Goal: Task Accomplishment & Management: Use online tool/utility

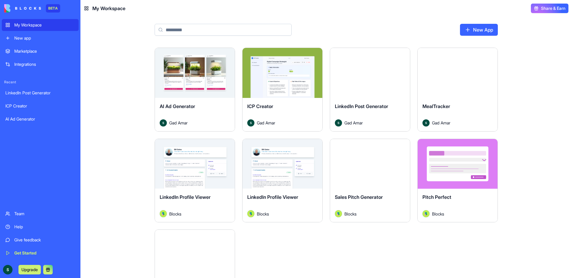
click at [9, 9] on img at bounding box center [22, 8] width 37 height 8
click at [8, 10] on img at bounding box center [22, 8] width 37 height 8
click at [38, 55] on link "Marketplace" at bounding box center [40, 51] width 77 height 12
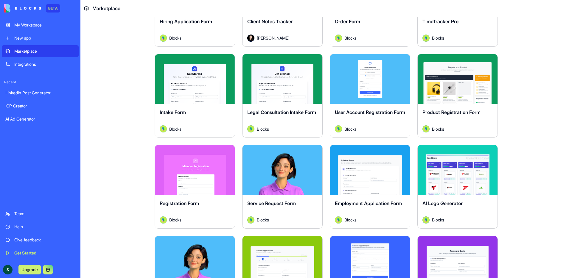
scroll to position [184, 0]
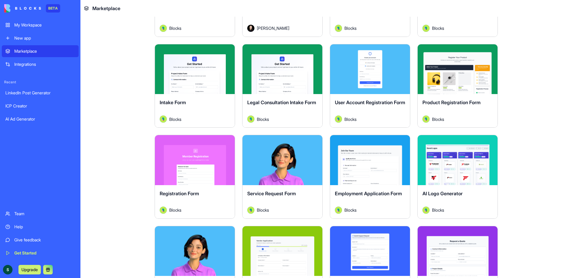
click at [31, 25] on div "My Workspace" at bounding box center [44, 25] width 61 height 6
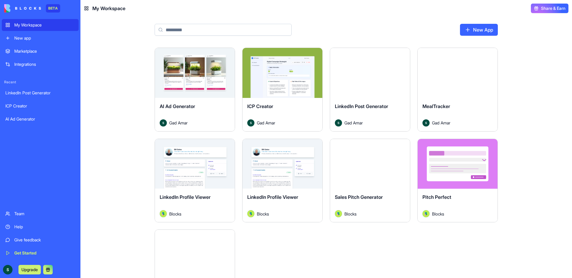
click at [470, 92] on div "Launch" at bounding box center [458, 73] width 80 height 50
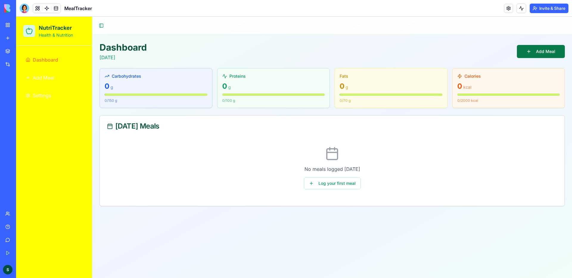
click at [553, 51] on link "Add Meal" at bounding box center [541, 51] width 48 height 13
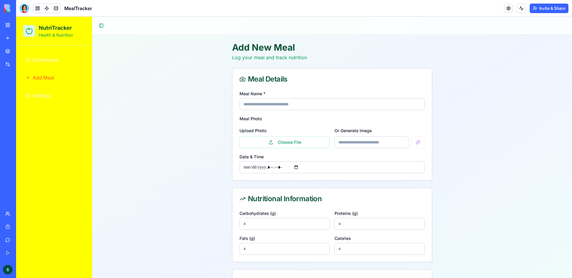
click at [286, 107] on input "Meal Name *" at bounding box center [331, 104] width 185 height 12
click at [283, 144] on button "Choose File" at bounding box center [284, 142] width 90 height 12
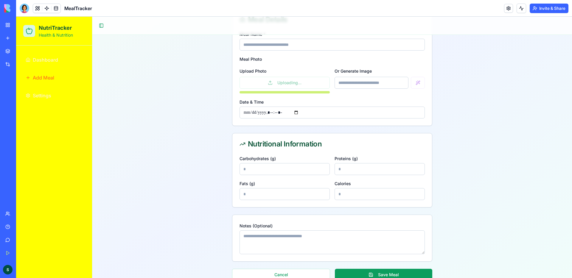
scroll to position [69, 0]
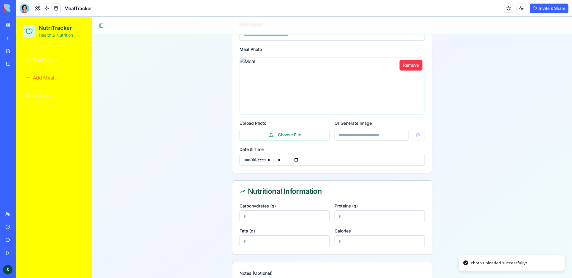
click at [372, 137] on input "Or Generate Image" at bounding box center [372, 135] width 74 height 12
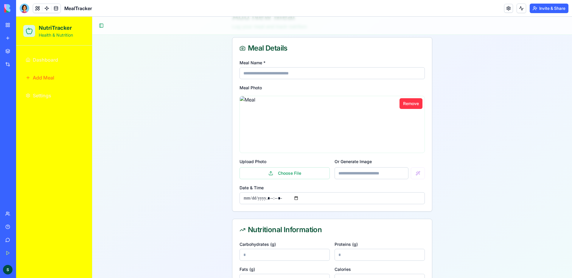
scroll to position [32, 0]
click at [420, 175] on div at bounding box center [380, 173] width 90 height 12
click at [289, 71] on input "Meal Name *" at bounding box center [331, 73] width 185 height 12
click at [45, 97] on span "Settings" at bounding box center [42, 95] width 18 height 7
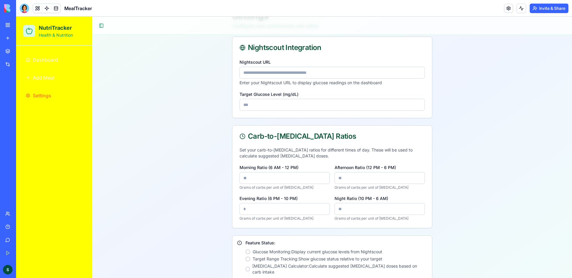
scroll to position [56, 0]
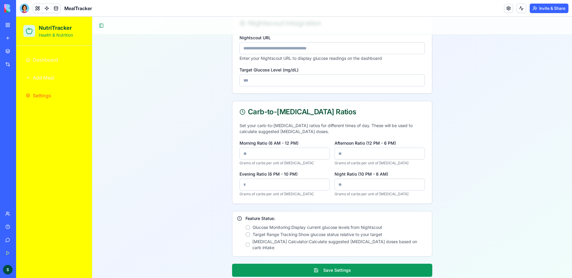
click at [255, 236] on span "Target Range Tracking : Show glucose status relative to your target" at bounding box center [318, 235] width 130 height 6
click at [247, 235] on div at bounding box center [247, 234] width 5 height 5
click at [248, 242] on div at bounding box center [247, 244] width 4 height 5
click at [39, 59] on span "Dashboard" at bounding box center [45, 59] width 25 height 7
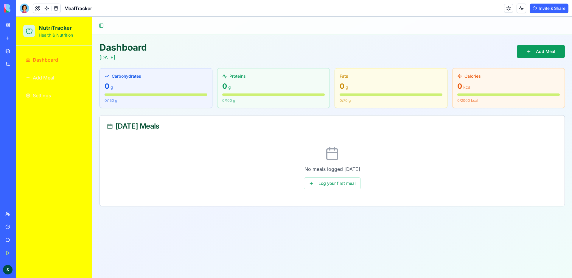
click at [548, 9] on button "Invite & Share" at bounding box center [549, 9] width 39 height 10
click at [101, 24] on button "Toggle Sidebar" at bounding box center [101, 25] width 8 height 8
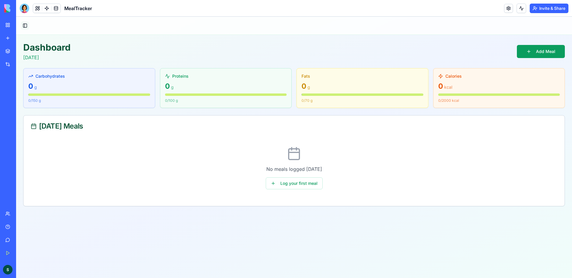
click at [23, 24] on button "Toggle Sidebar" at bounding box center [25, 25] width 8 height 8
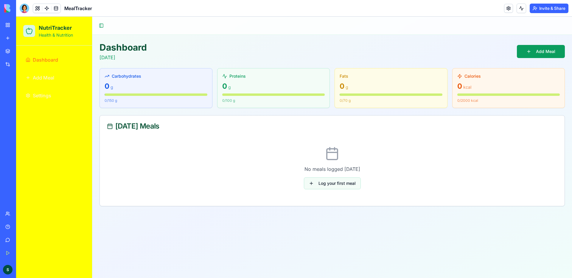
click at [337, 185] on link "Log your first meal" at bounding box center [332, 184] width 57 height 12
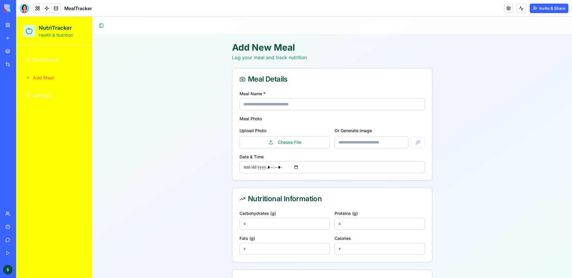
click at [268, 105] on input "Meal Name *" at bounding box center [331, 104] width 185 height 12
paste input "**********"
type input "**********"
click at [22, 22] on div "My Workspace" at bounding box center [18, 25] width 8 height 6
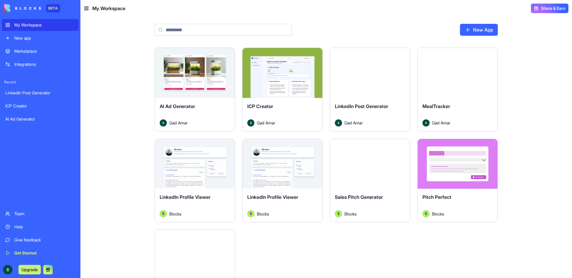
click at [441, 96] on div "Launch" at bounding box center [458, 73] width 80 height 50
